Goal: Transaction & Acquisition: Purchase product/service

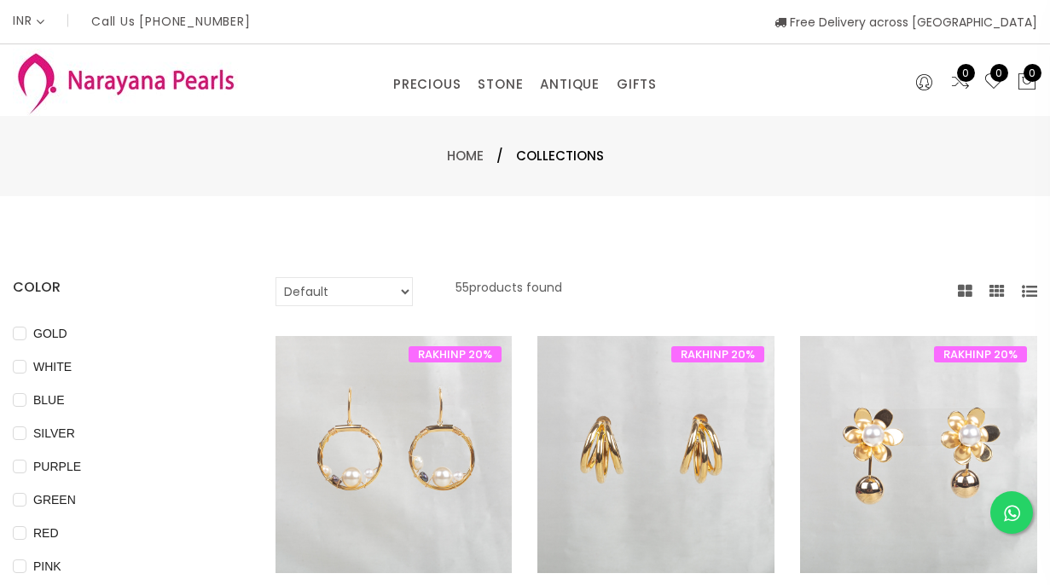
select select "INR"
click at [77, 75] on img at bounding box center [125, 82] width 225 height 67
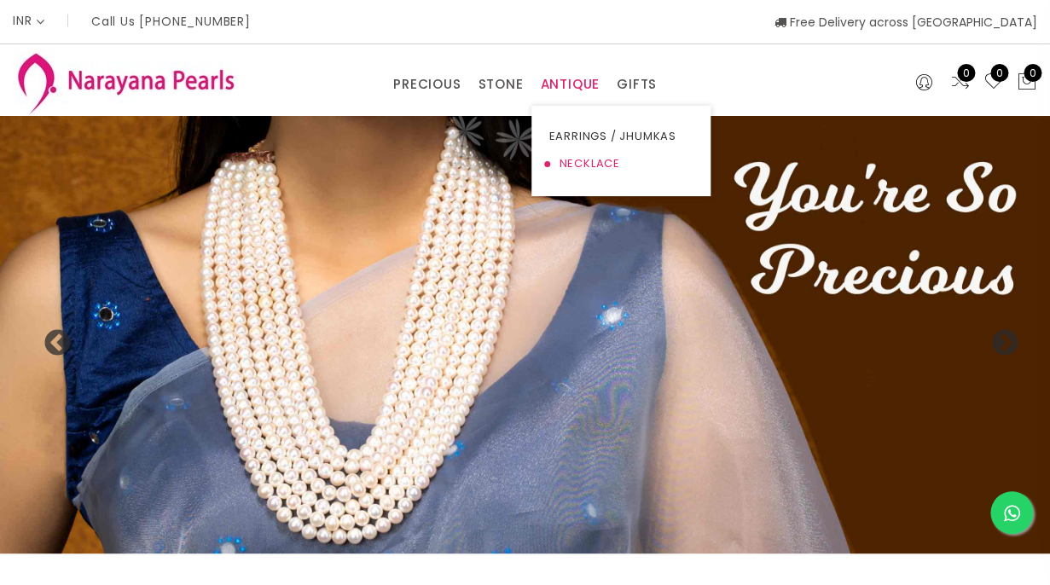
click at [583, 164] on link "NECKLACE" at bounding box center [620, 163] width 145 height 27
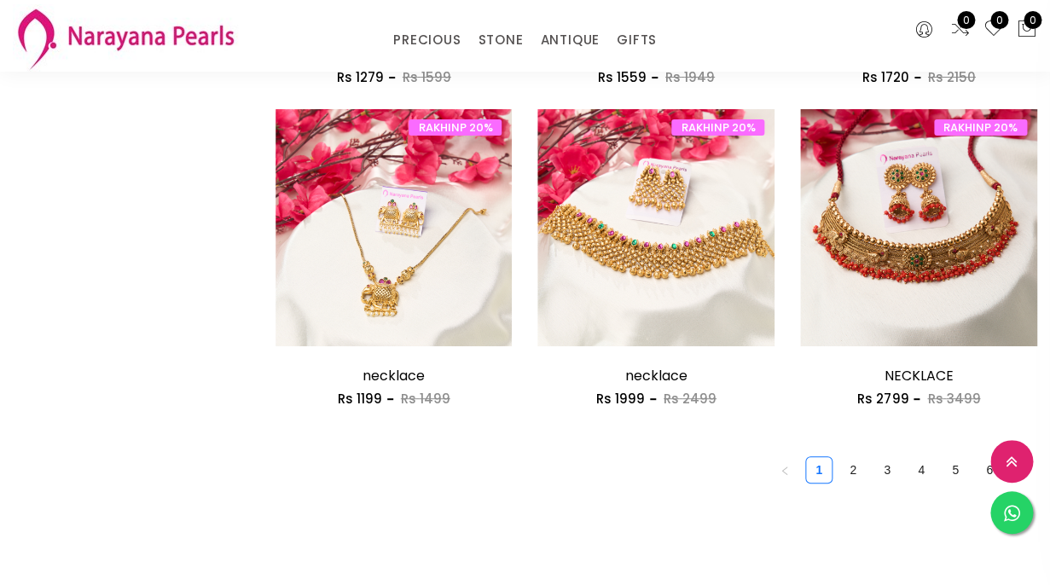
scroll to position [2084, 0]
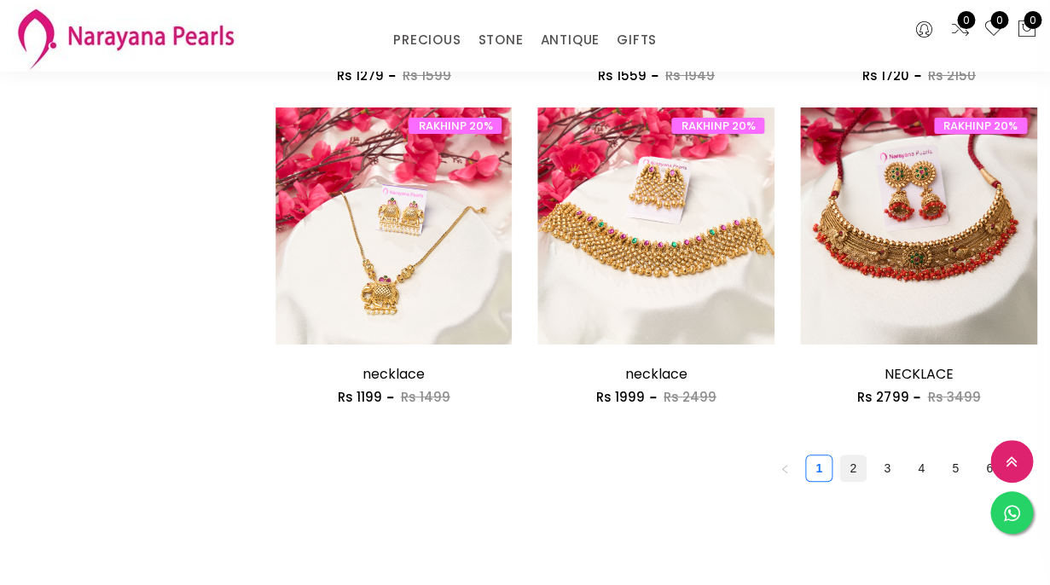
click at [850, 468] on link "2" at bounding box center [853, 468] width 26 height 26
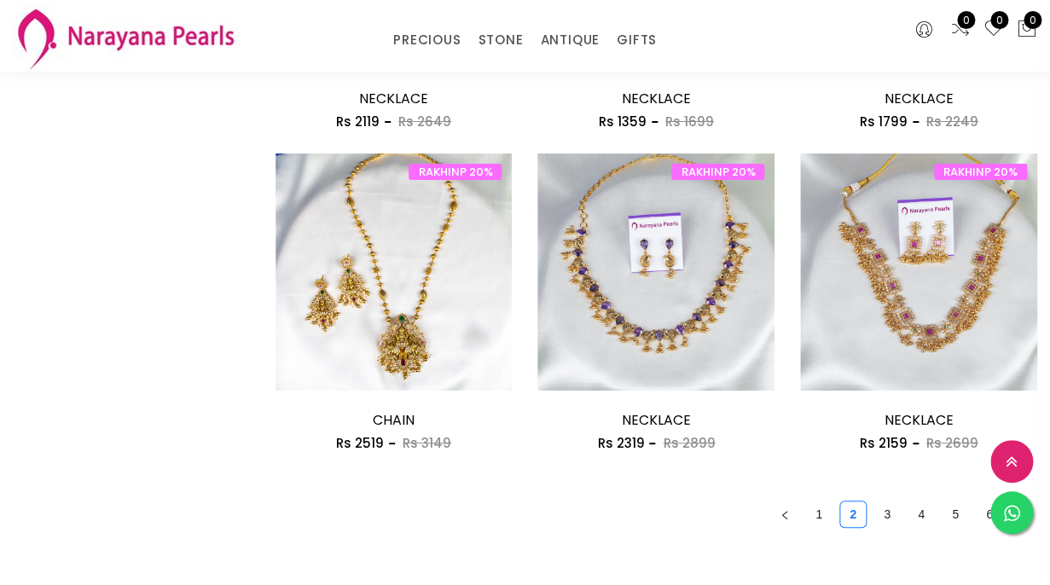
scroll to position [2048, 0]
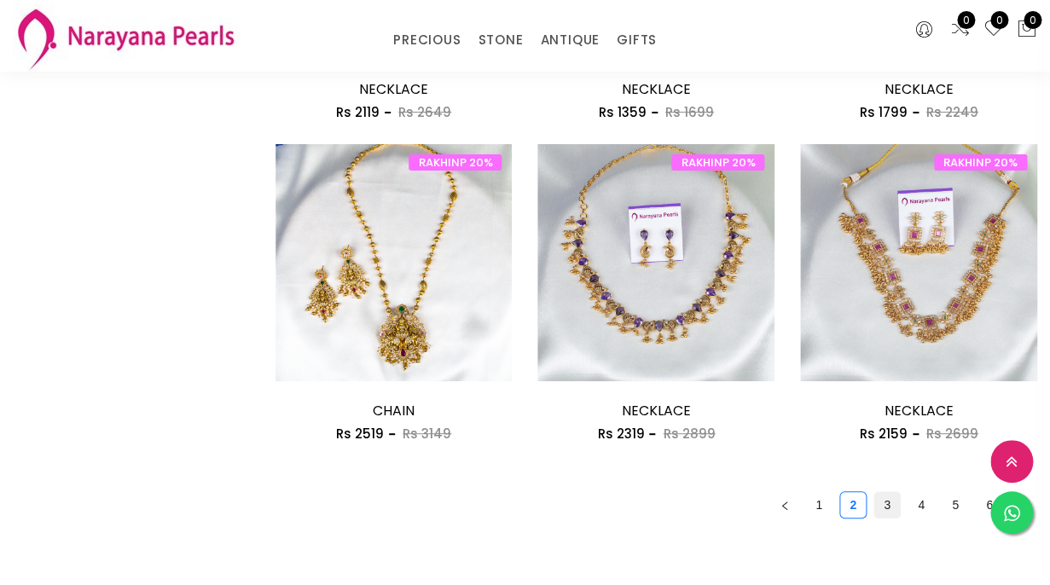
click at [882, 501] on link "3" at bounding box center [887, 505] width 26 height 26
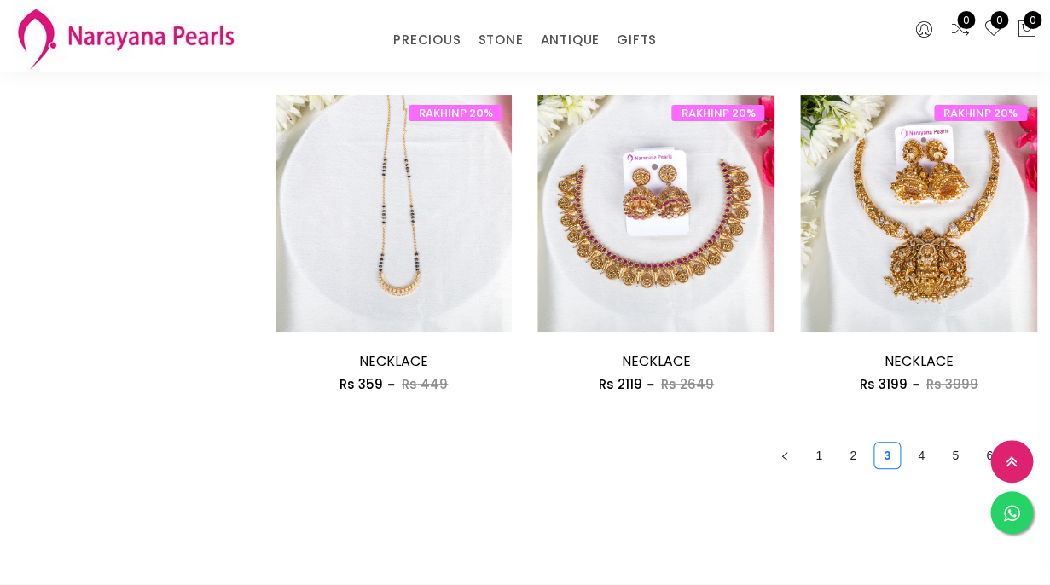
scroll to position [2173, 0]
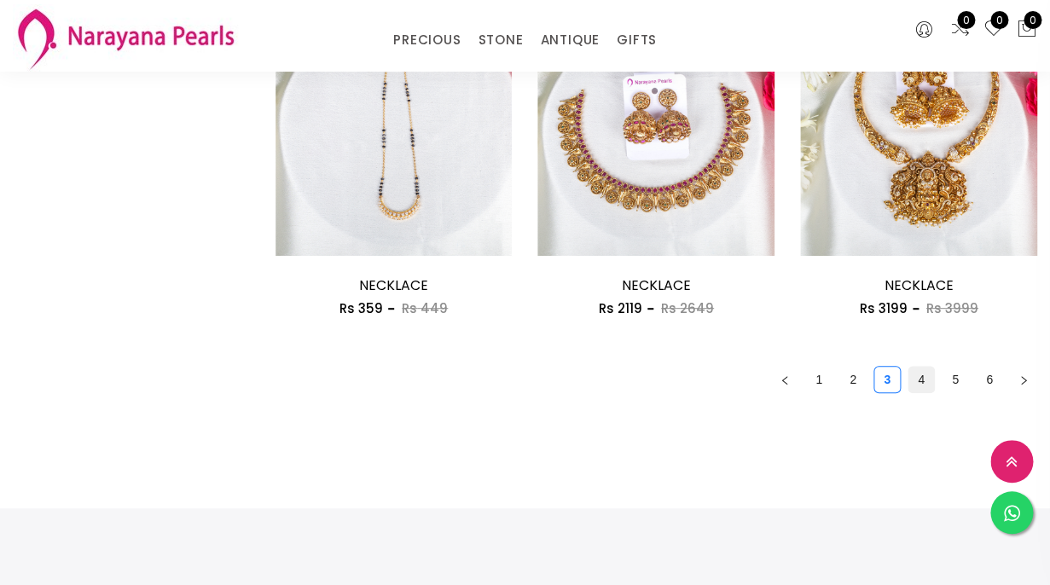
click at [920, 377] on link "4" at bounding box center [921, 380] width 26 height 26
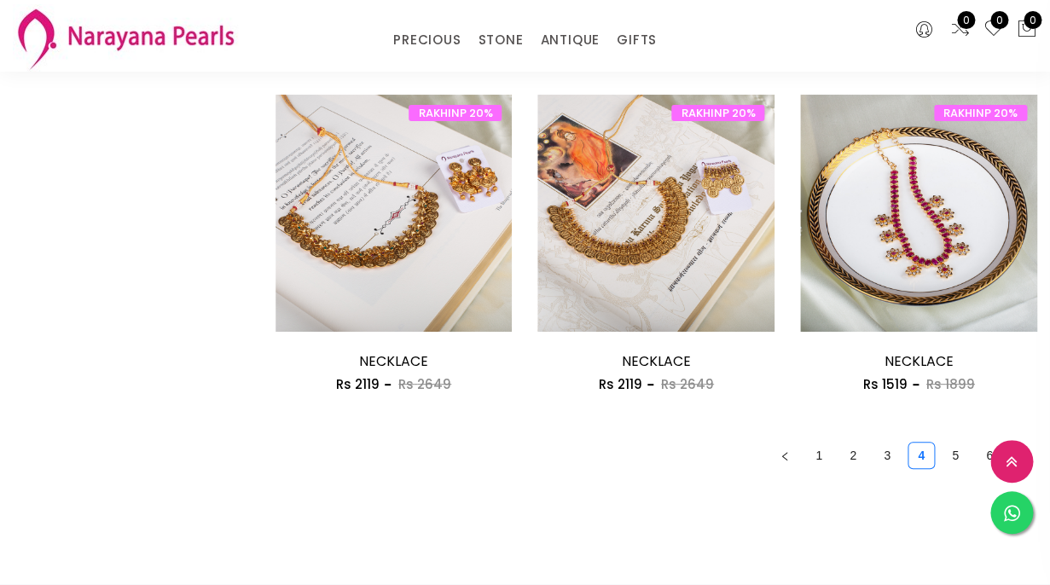
scroll to position [2071, 0]
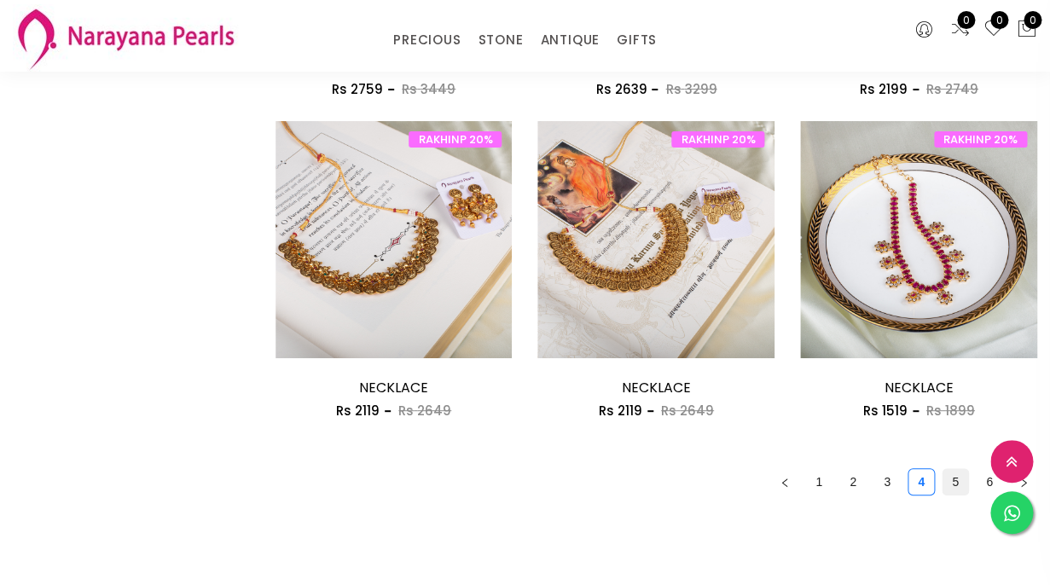
click at [954, 483] on link "5" at bounding box center [955, 482] width 26 height 26
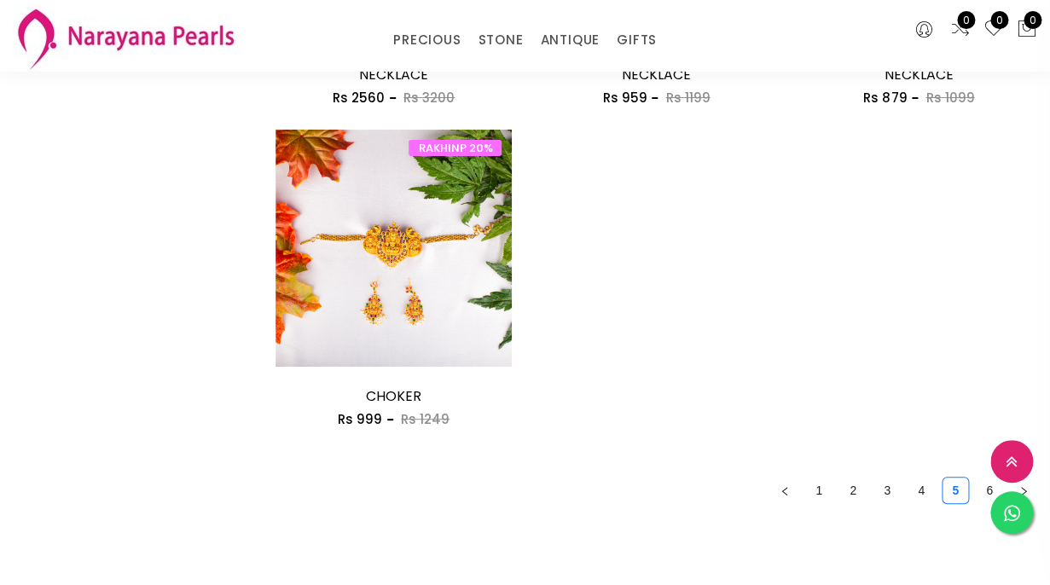
scroll to position [2060, 0]
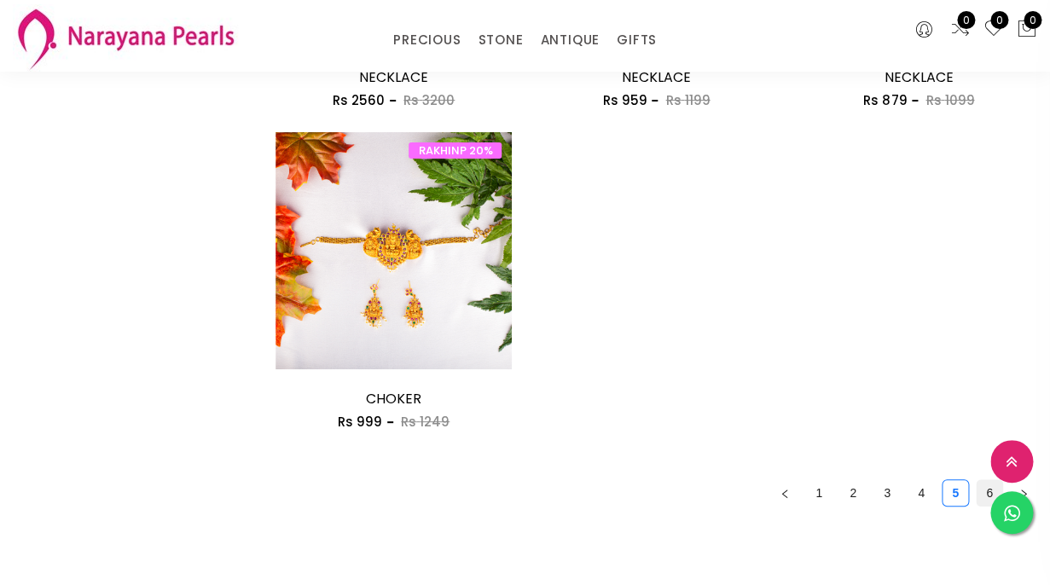
click at [988, 491] on link "6" at bounding box center [990, 493] width 26 height 26
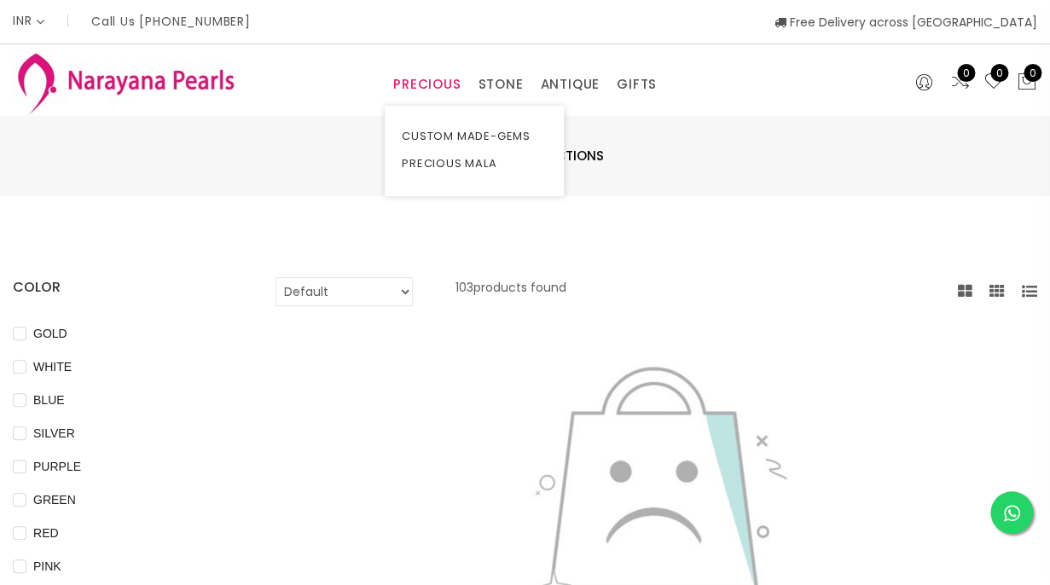
click at [438, 80] on link "PRECIOUS" at bounding box center [426, 85] width 67 height 26
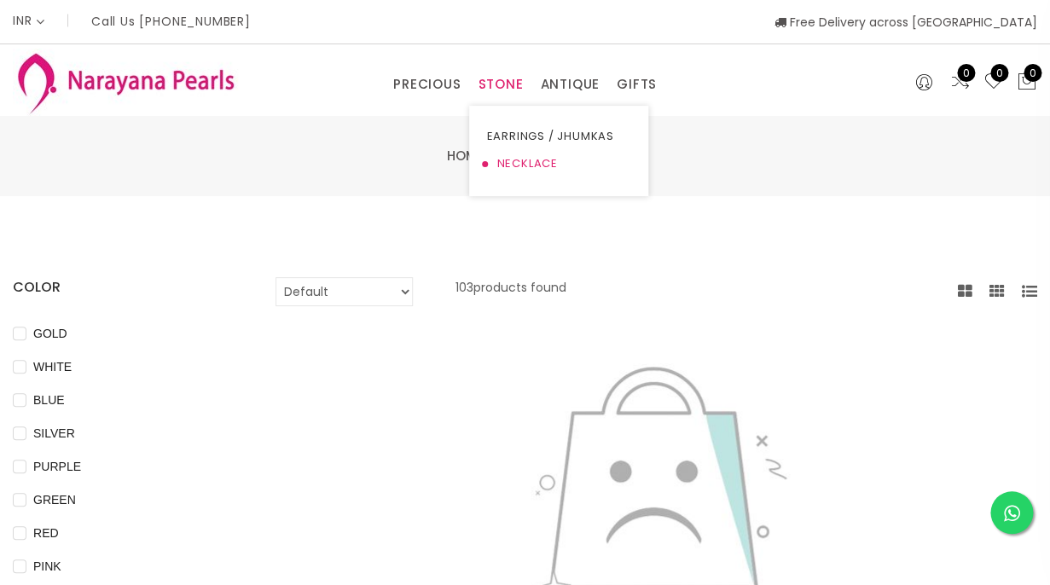
click at [515, 159] on link "NECKLACE" at bounding box center [558, 163] width 145 height 27
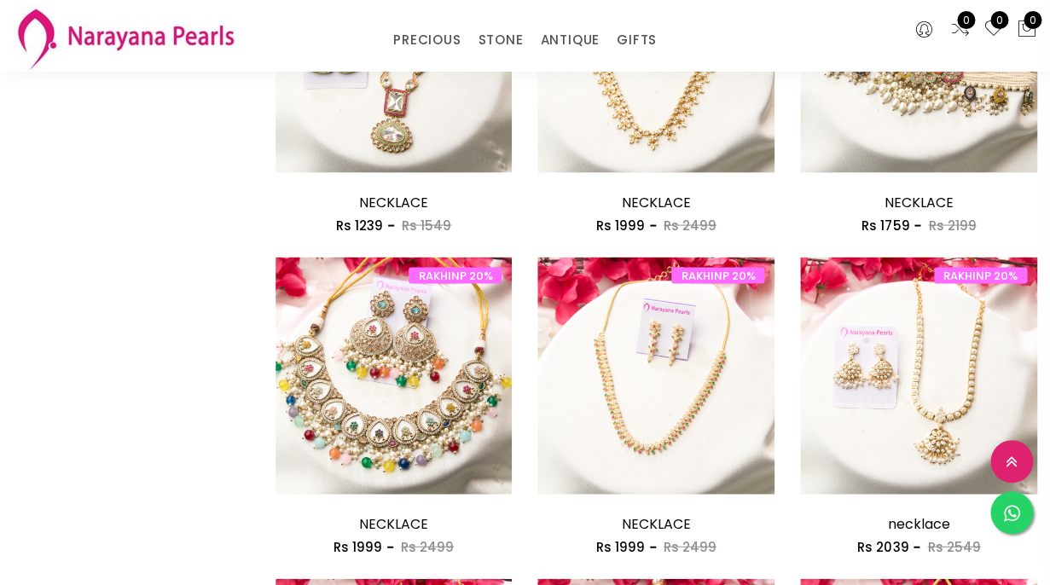
scroll to position [972, 0]
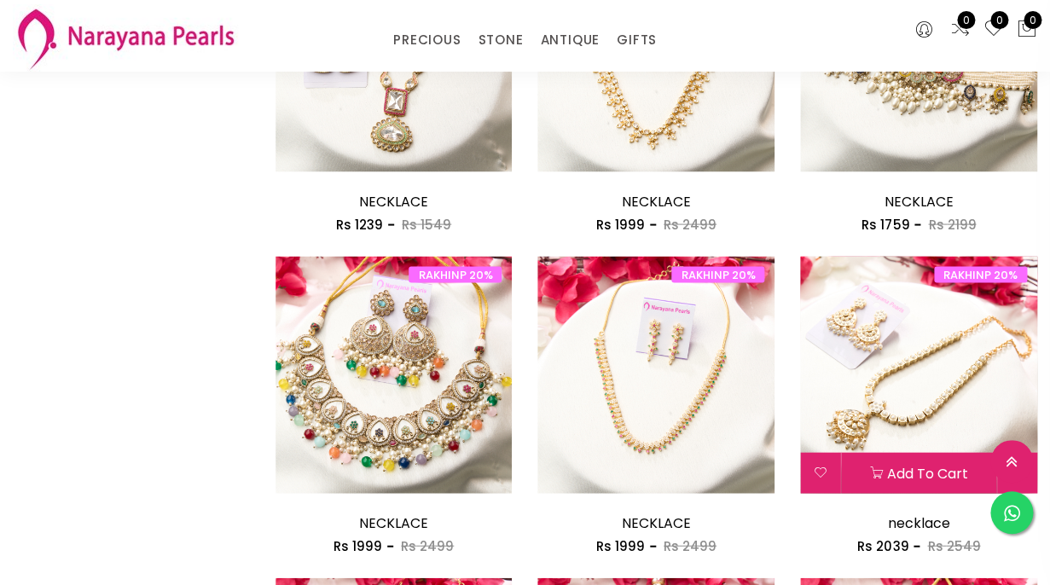
drag, startPoint x: 910, startPoint y: 521, endPoint x: 827, endPoint y: 522, distance: 82.7
drag, startPoint x: 915, startPoint y: 518, endPoint x: 855, endPoint y: 529, distance: 60.7
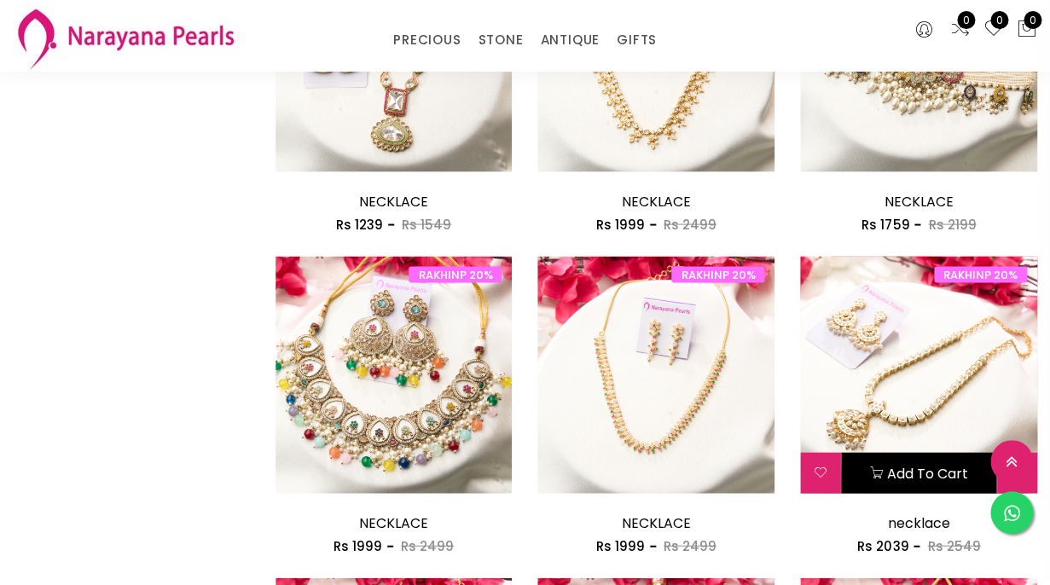
click at [916, 467] on button "Add to cart" at bounding box center [918, 472] width 155 height 41
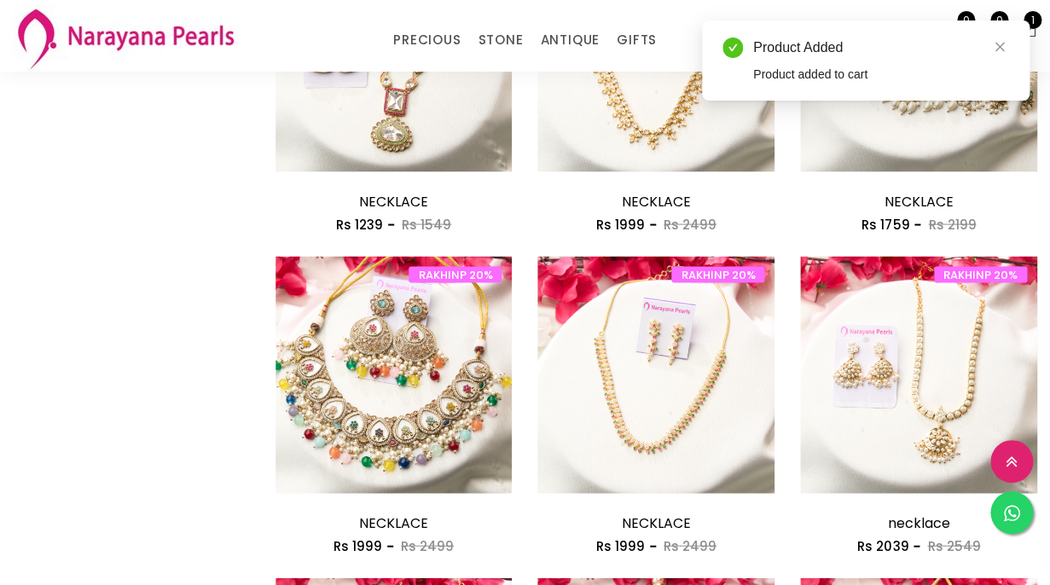
click at [96, 397] on div "COLOR GOLD WHITE BLUE SILVER PURPLE GREEN RED PINK PEACH BLACK YELLOW MULTI COL…" at bounding box center [131, 413] width 263 height 2361
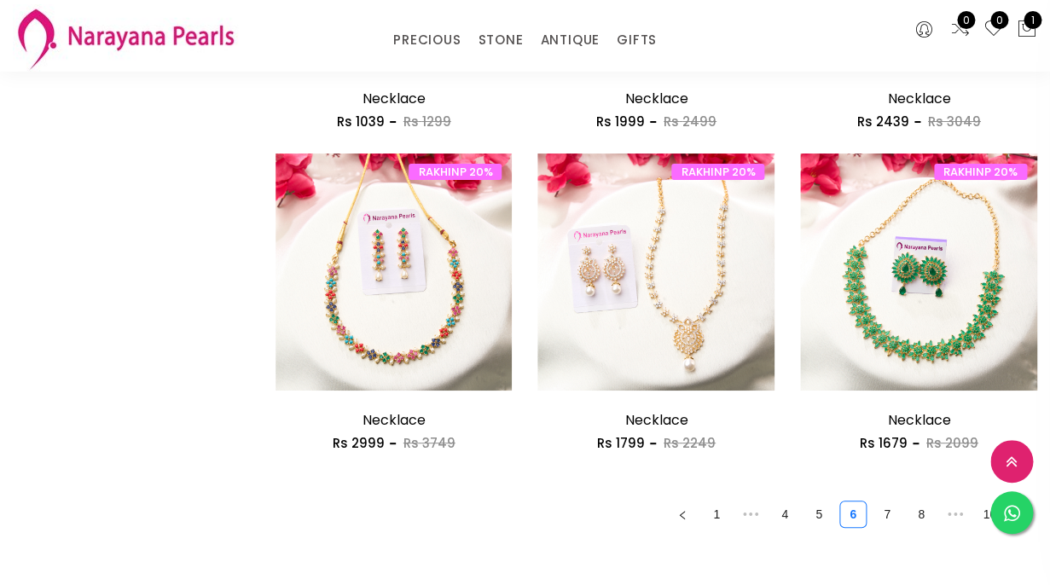
scroll to position [2042, 0]
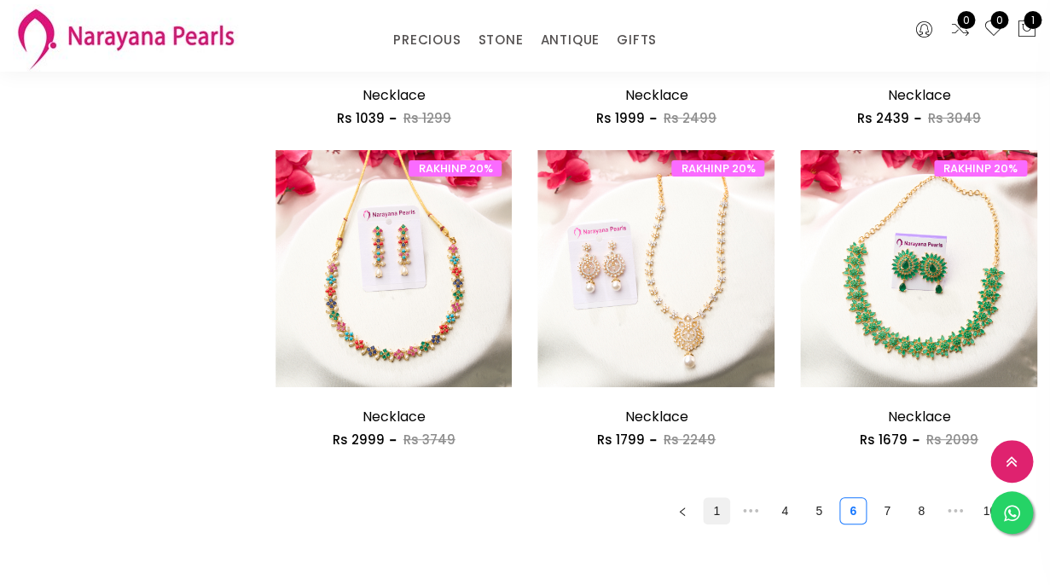
click at [716, 511] on link "1" at bounding box center [717, 511] width 26 height 26
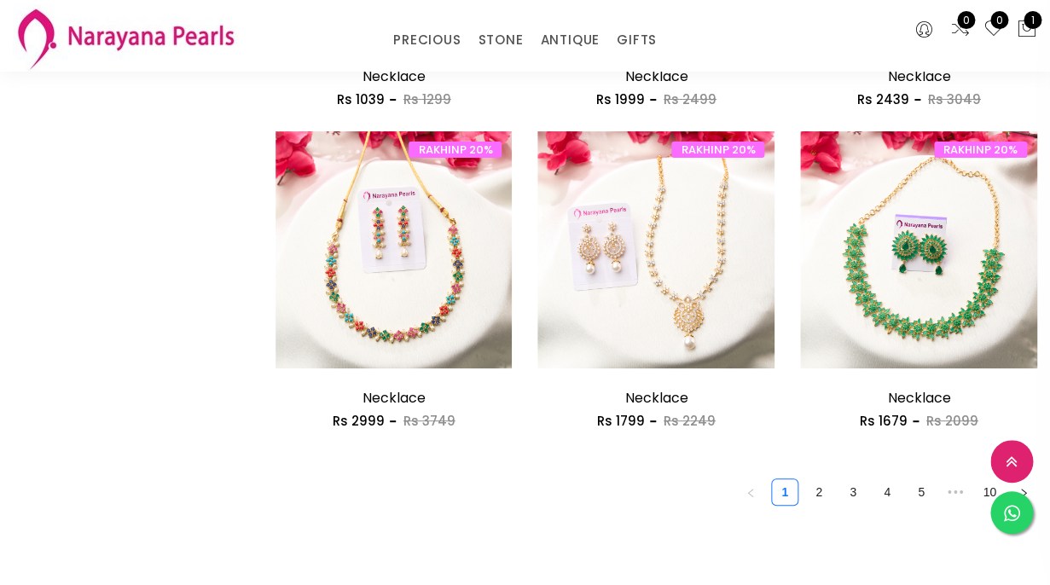
scroll to position [2062, 0]
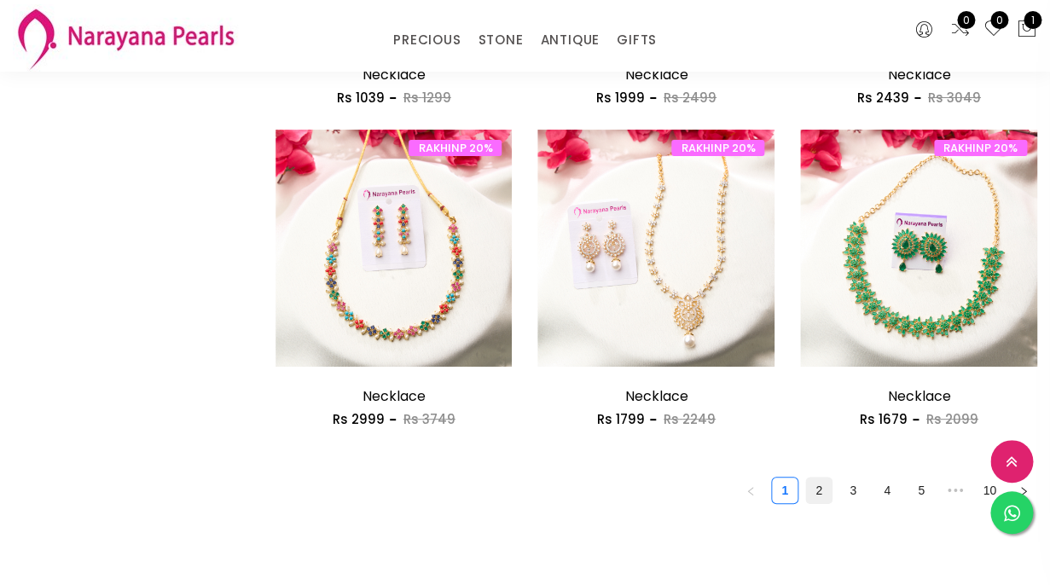
click at [818, 491] on link "2" at bounding box center [819, 491] width 26 height 26
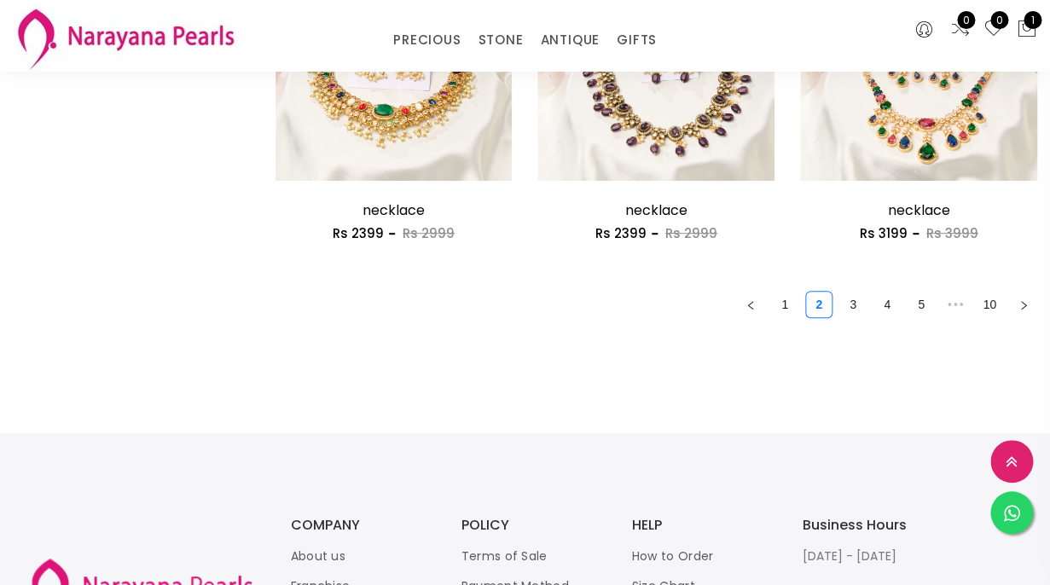
scroll to position [2254, 0]
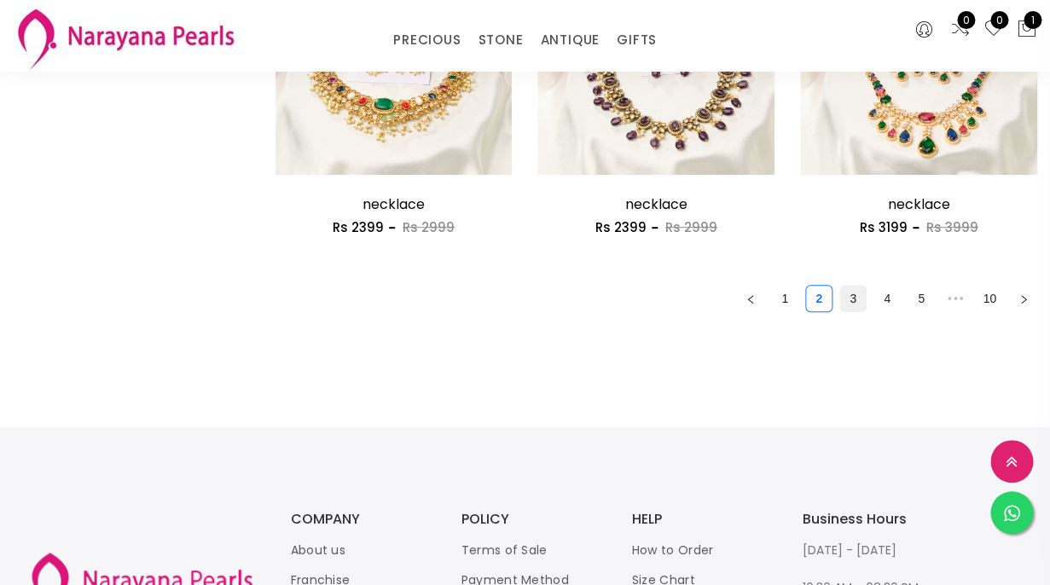
click at [851, 302] on link "3" at bounding box center [853, 299] width 26 height 26
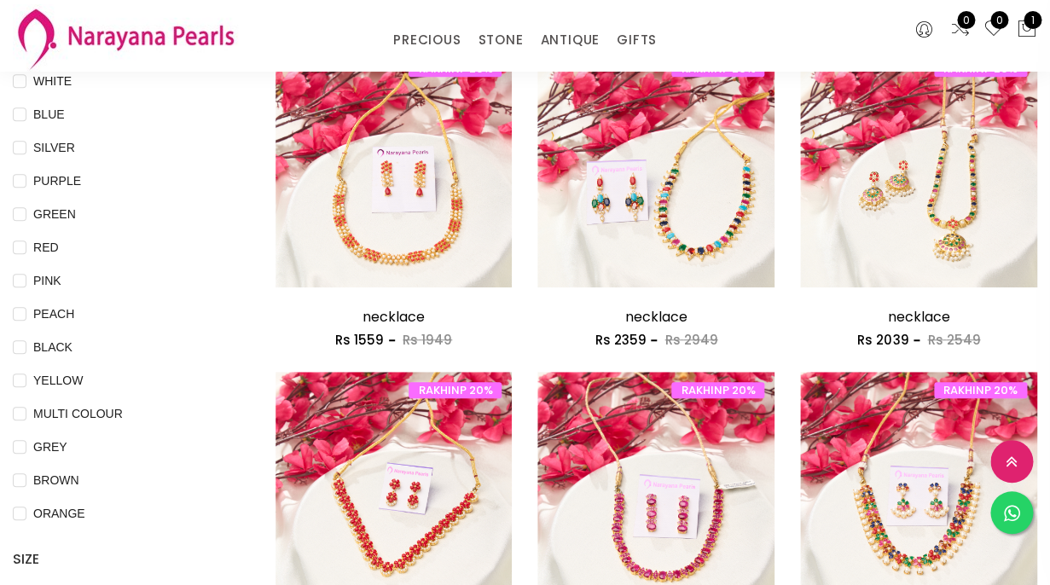
scroll to position [212, 0]
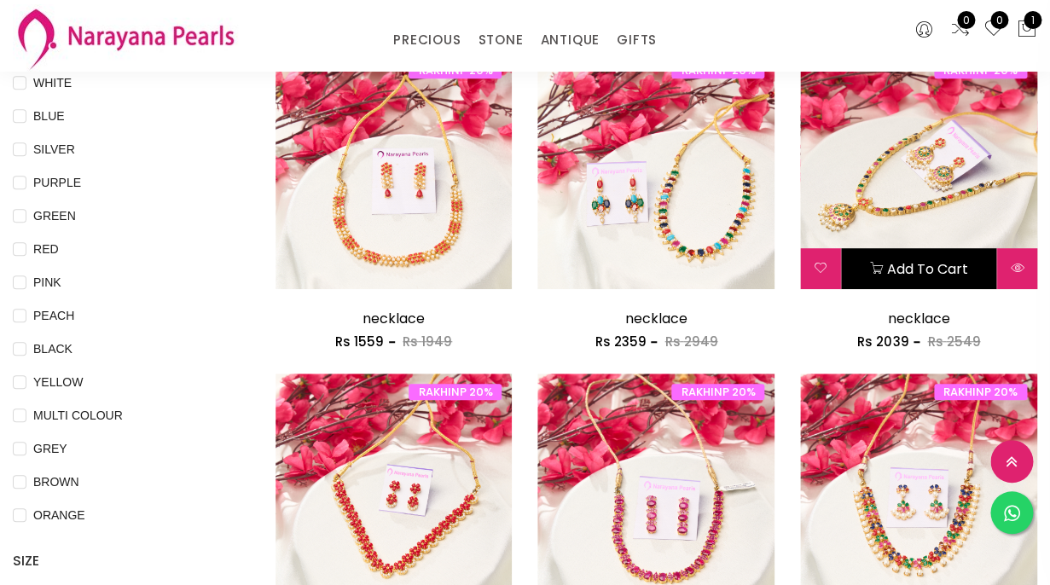
click at [929, 264] on button "Add to cart" at bounding box center [918, 268] width 155 height 41
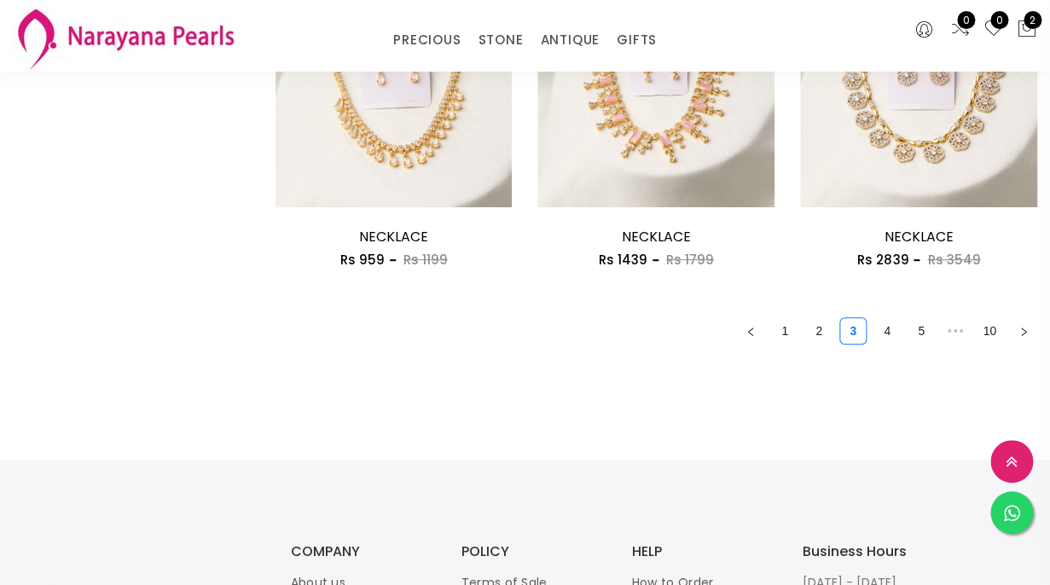
scroll to position [2223, 0]
click at [886, 335] on link "4" at bounding box center [887, 330] width 26 height 26
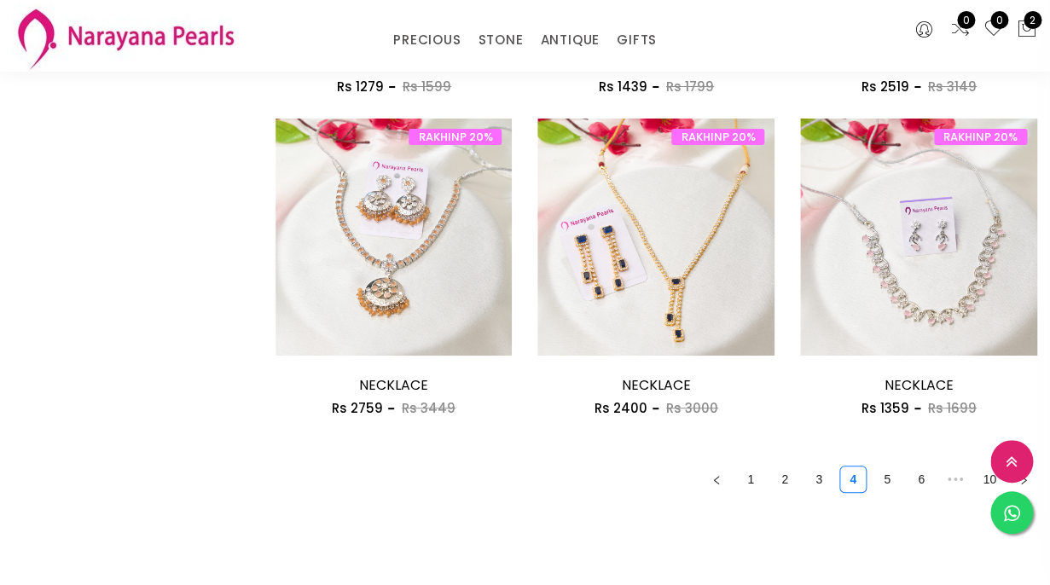
scroll to position [2064, 0]
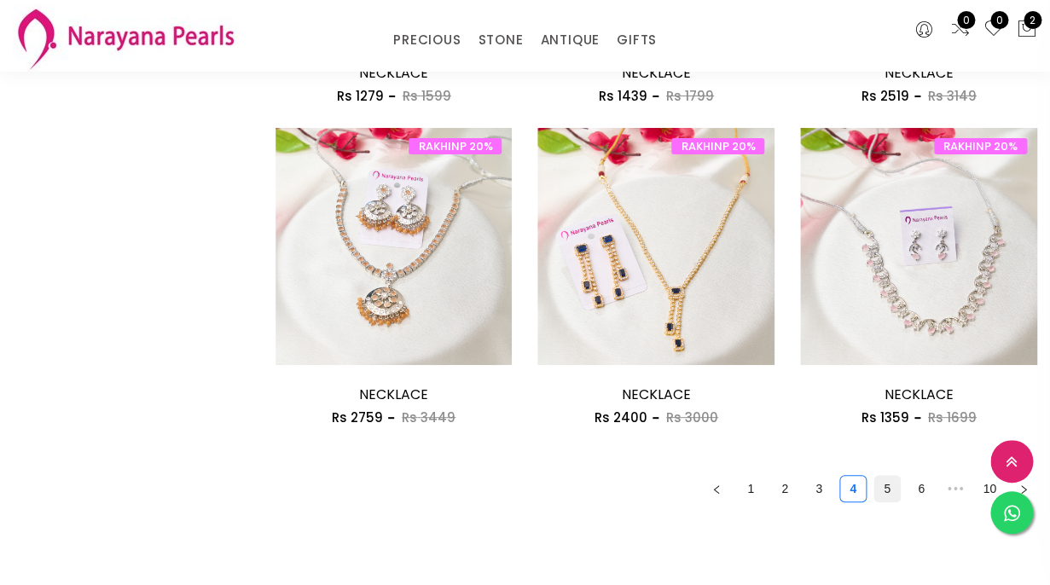
click at [884, 482] on link "5" at bounding box center [887, 489] width 26 height 26
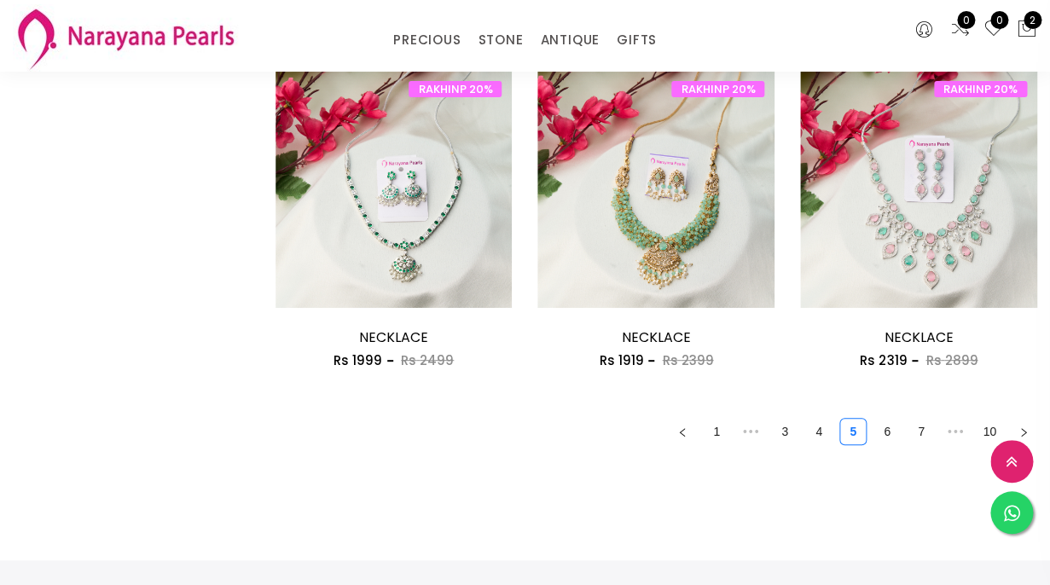
scroll to position [2123, 0]
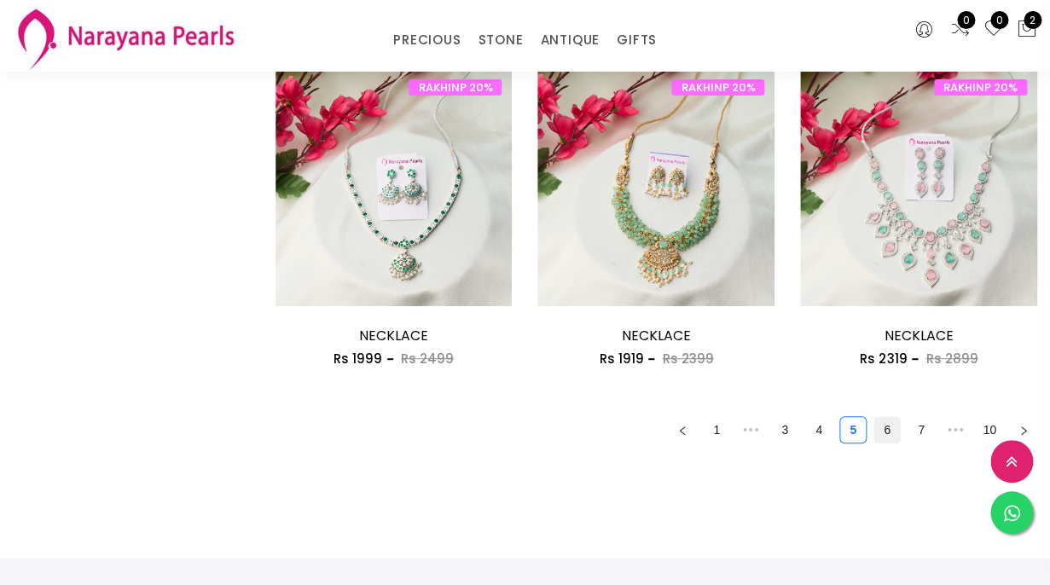
click at [887, 432] on link "6" at bounding box center [887, 430] width 26 height 26
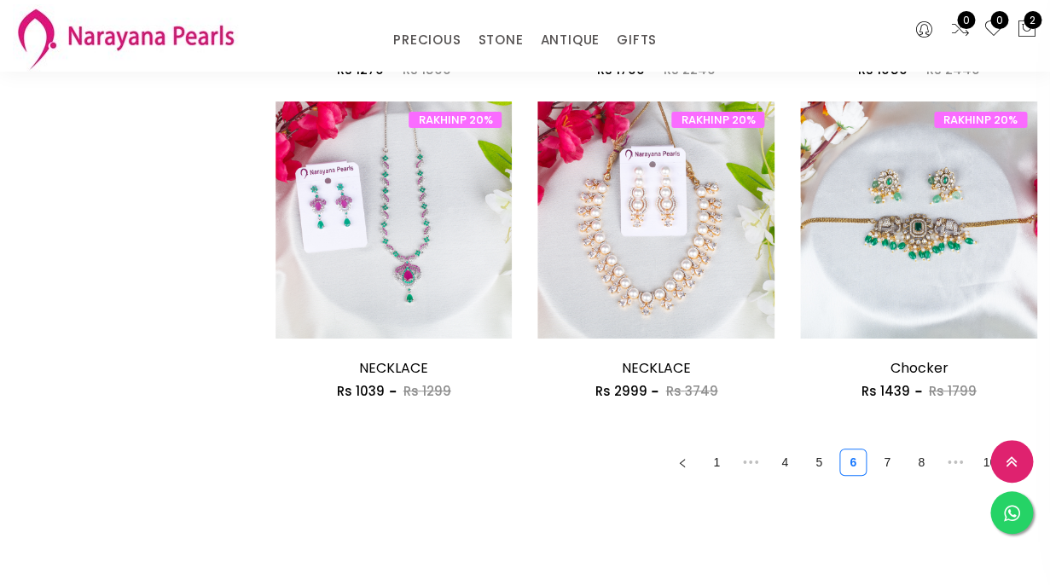
scroll to position [2091, 0]
click at [892, 458] on link "7" at bounding box center [887, 462] width 26 height 26
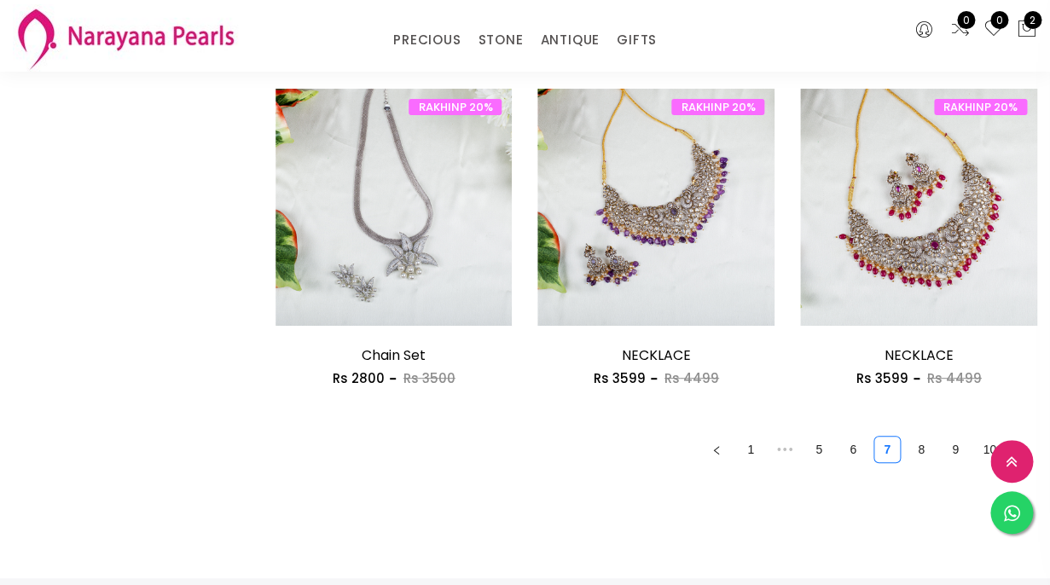
scroll to position [2105, 0]
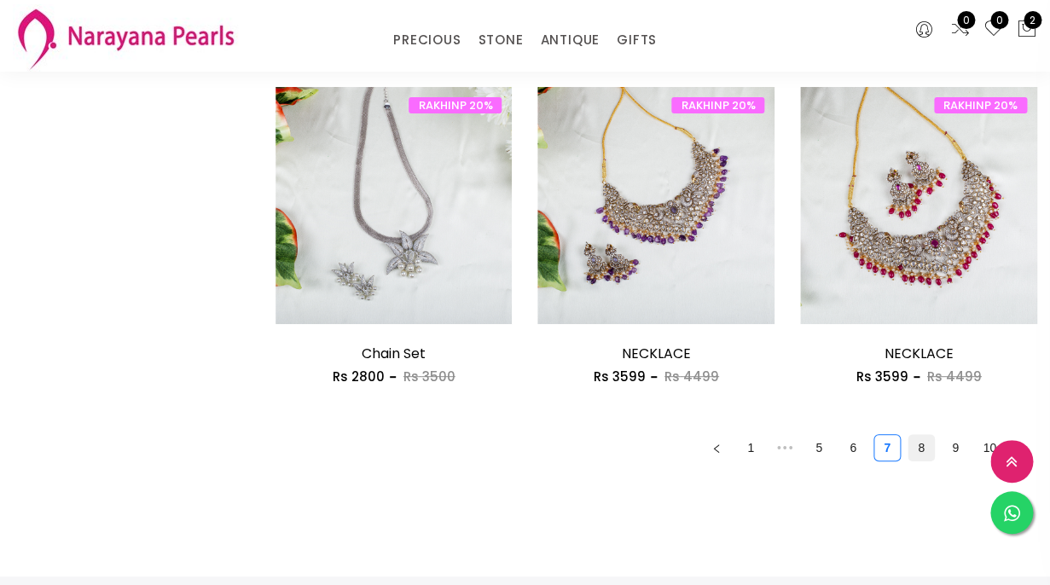
click at [917, 450] on link "8" at bounding box center [921, 448] width 26 height 26
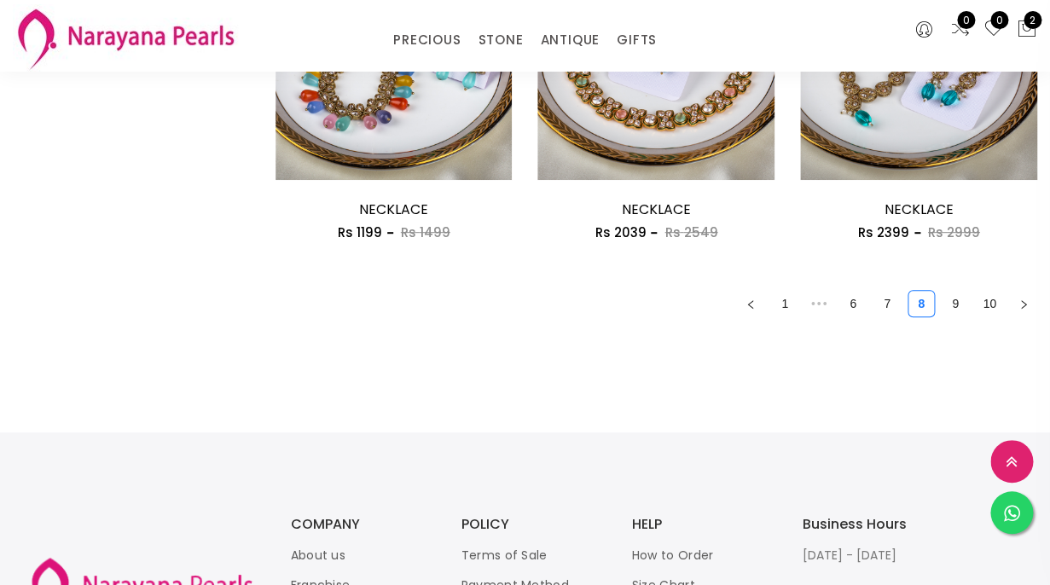
scroll to position [2265, 0]
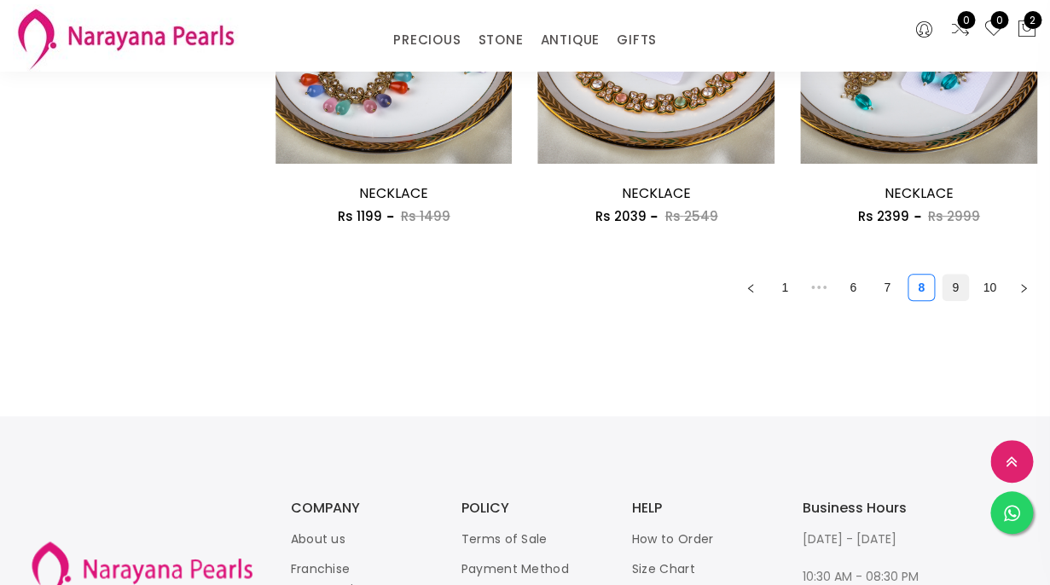
click at [950, 285] on link "9" at bounding box center [955, 288] width 26 height 26
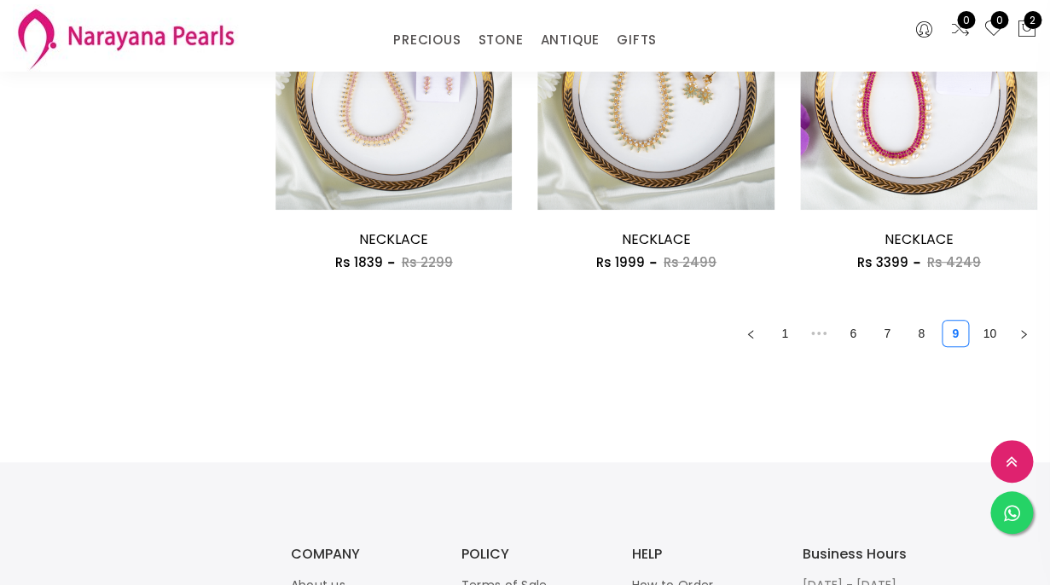
scroll to position [2226, 0]
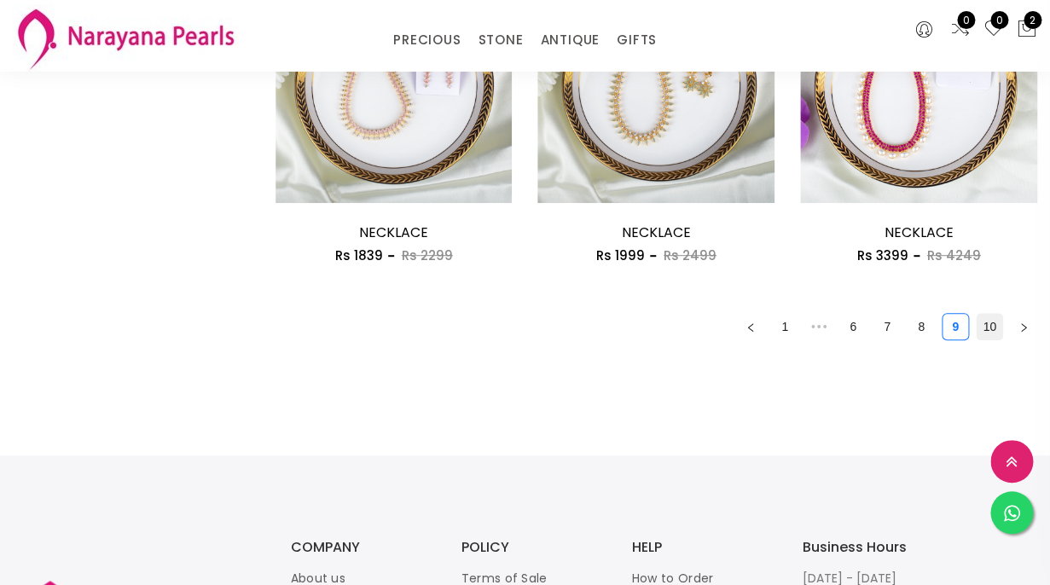
click at [993, 329] on link "10" at bounding box center [990, 327] width 26 height 26
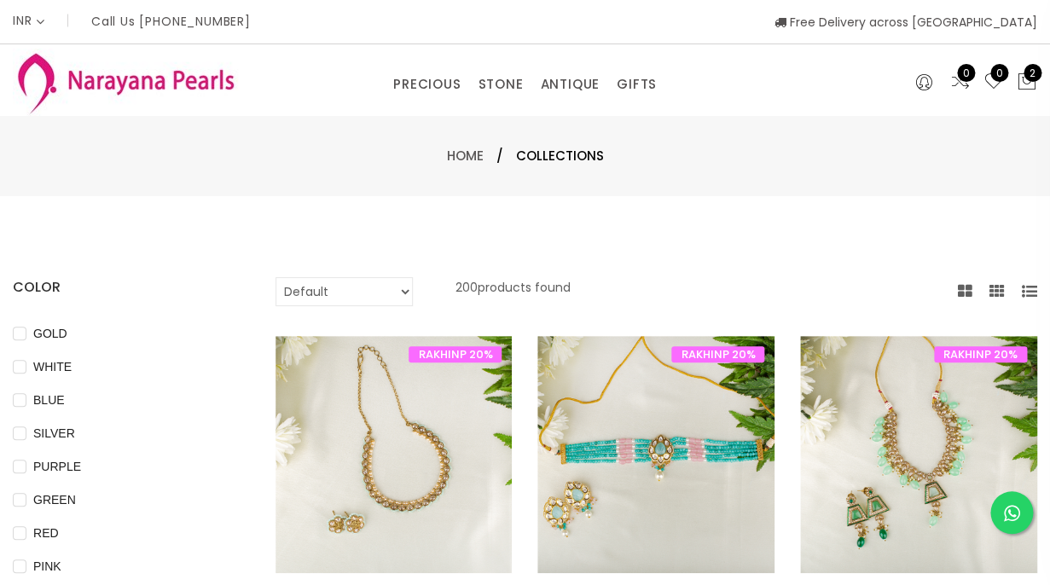
click at [892, 85] on div "0 0 2" at bounding box center [962, 85] width 149 height 26
click at [443, 158] on link "PRECIOUS MALA" at bounding box center [474, 163] width 145 height 27
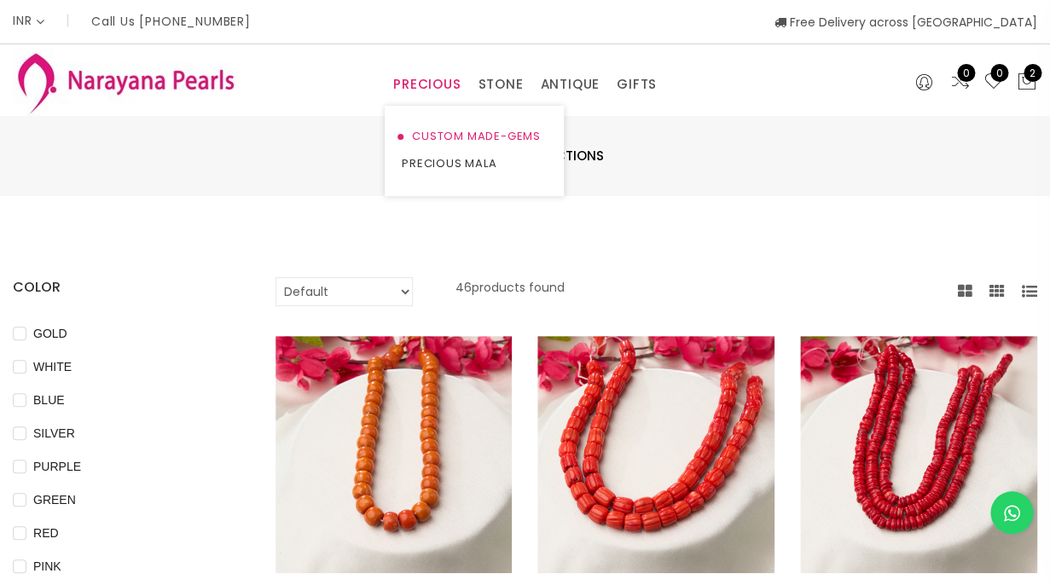
click at [438, 134] on link "CUSTOM MADE-GEMS" at bounding box center [474, 136] width 145 height 27
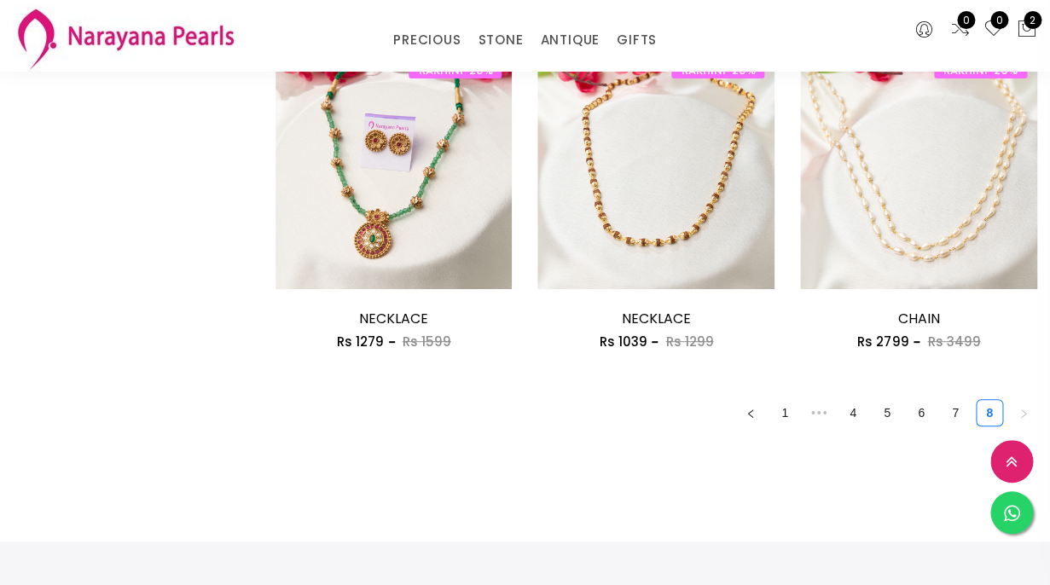
scroll to position [2200, 0]
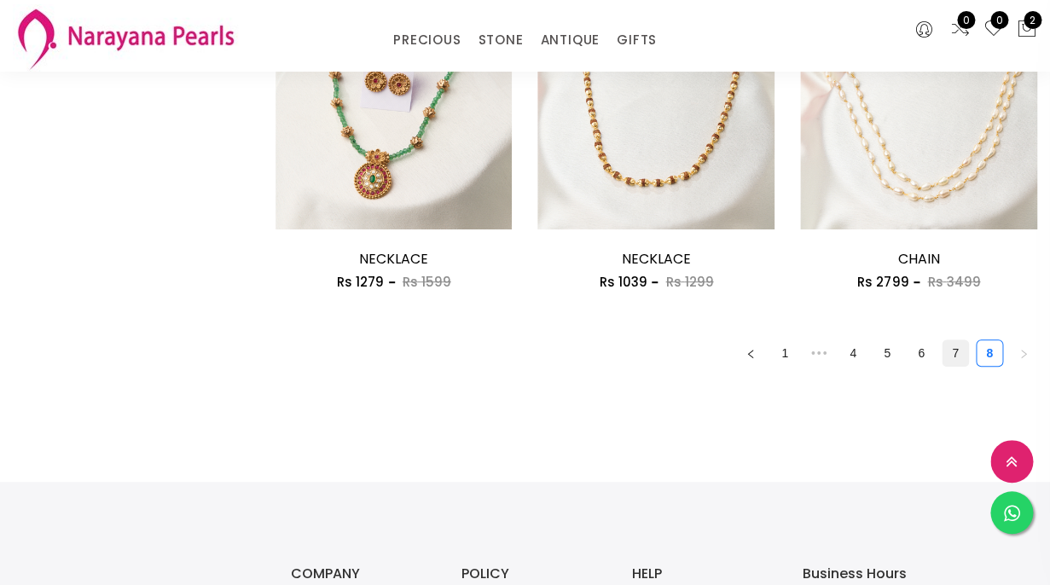
click at [958, 352] on link "7" at bounding box center [955, 353] width 26 height 26
